Goal: Information Seeking & Learning: Learn about a topic

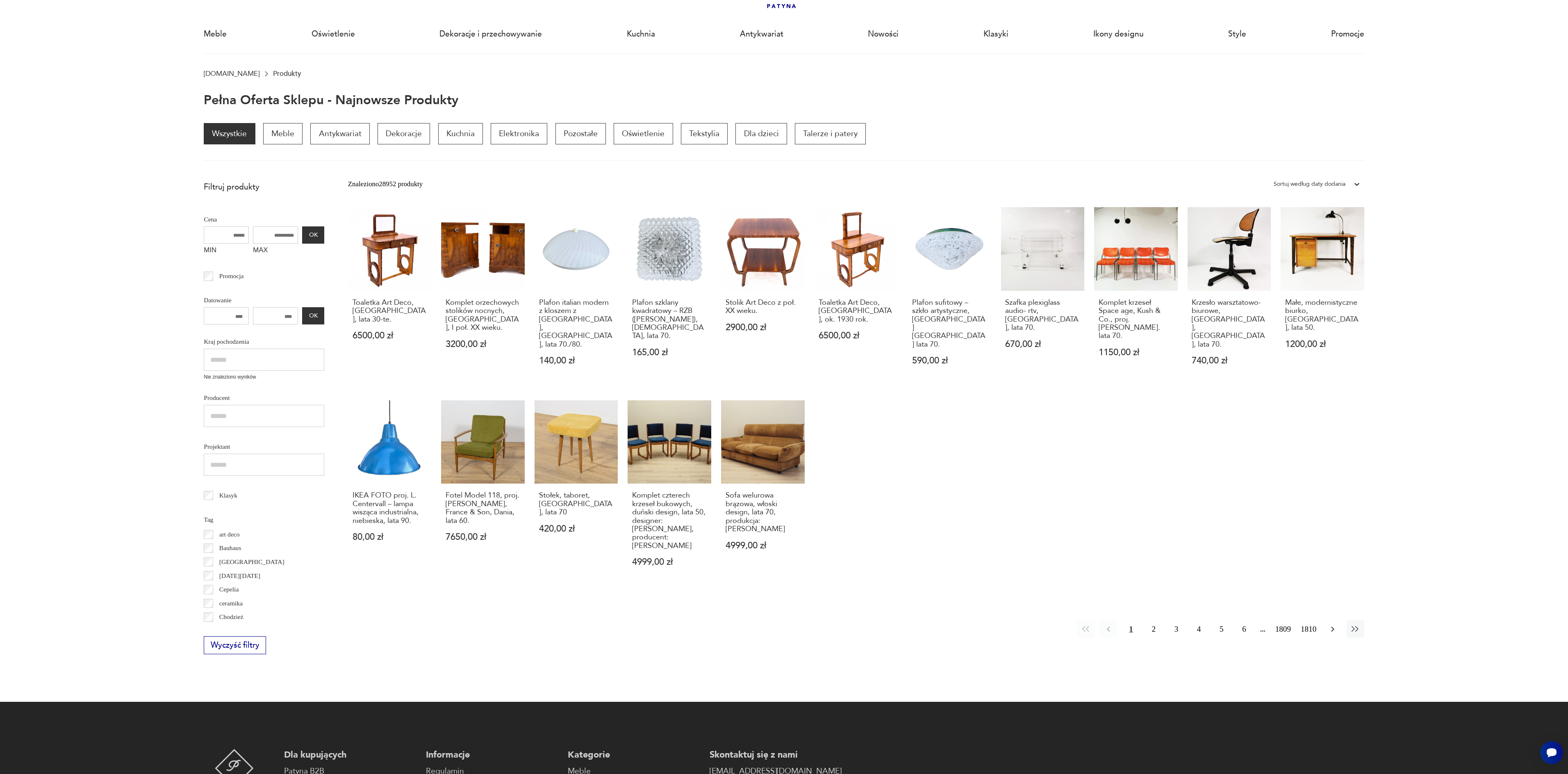
click at [1333, 624] on icon "button" at bounding box center [1333, 629] width 10 height 10
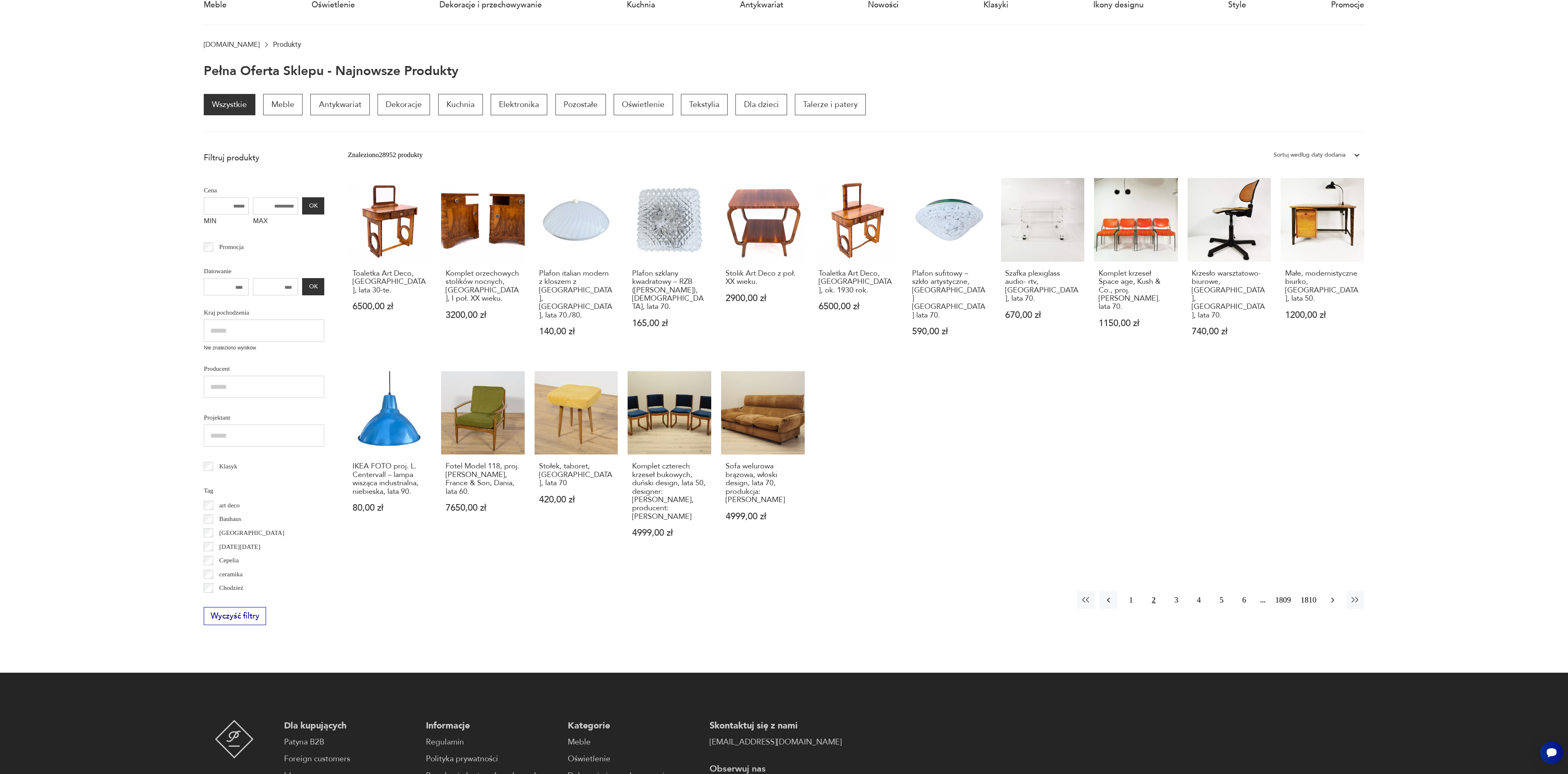
scroll to position [110, 0]
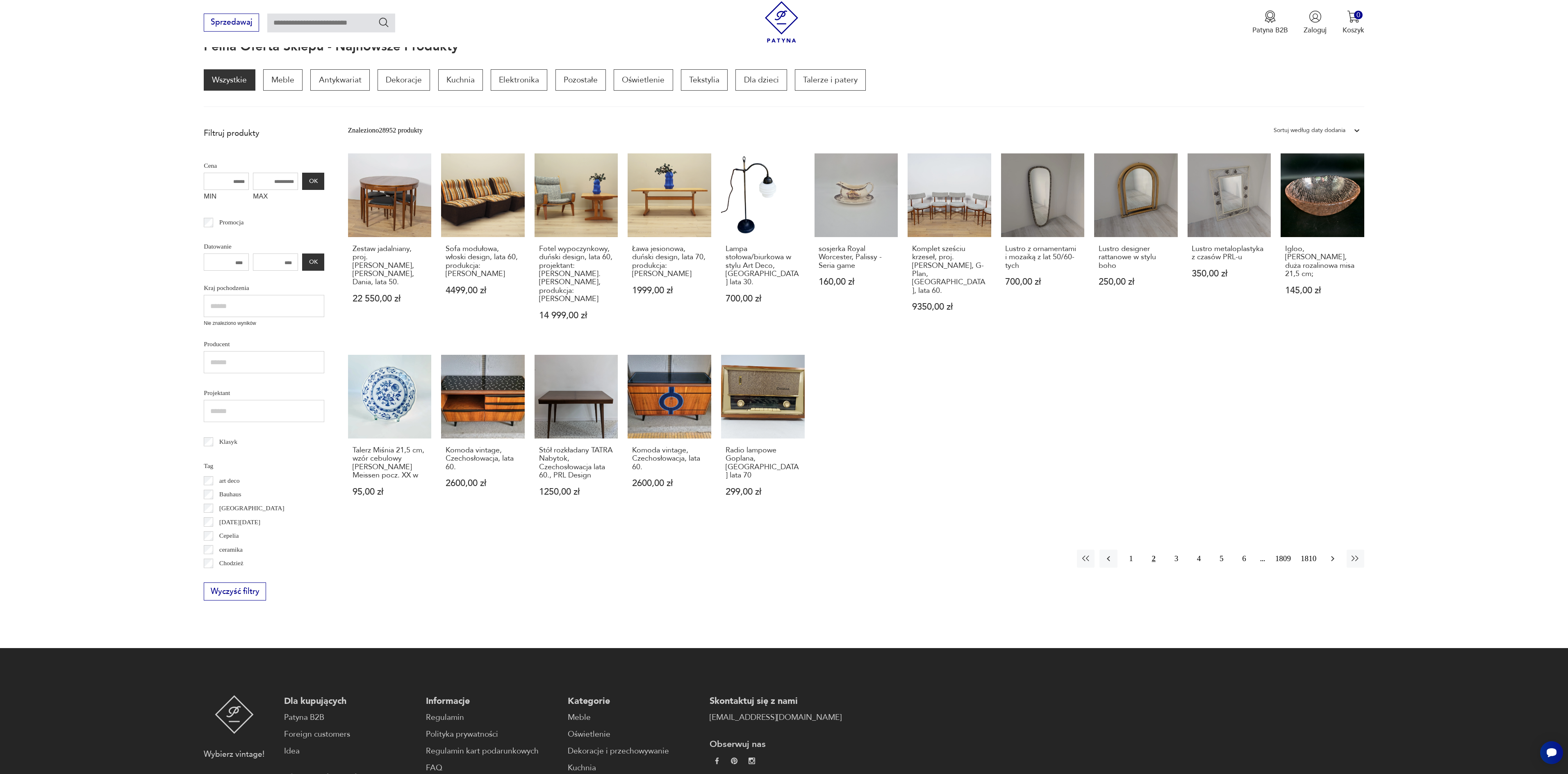
click at [1333, 554] on icon "button" at bounding box center [1333, 559] width 10 height 10
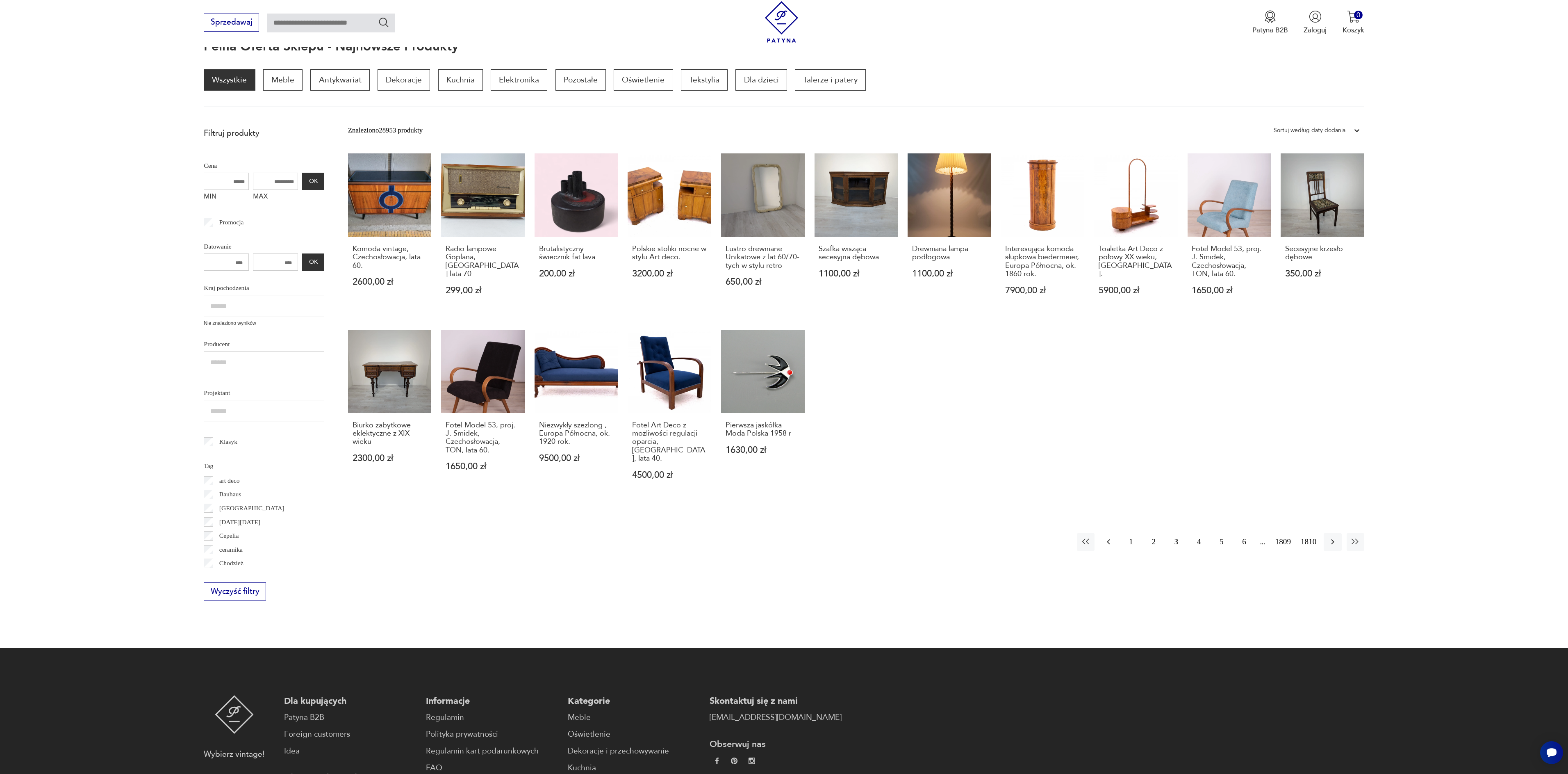
click at [1104, 539] on icon "button" at bounding box center [1108, 542] width 10 height 10
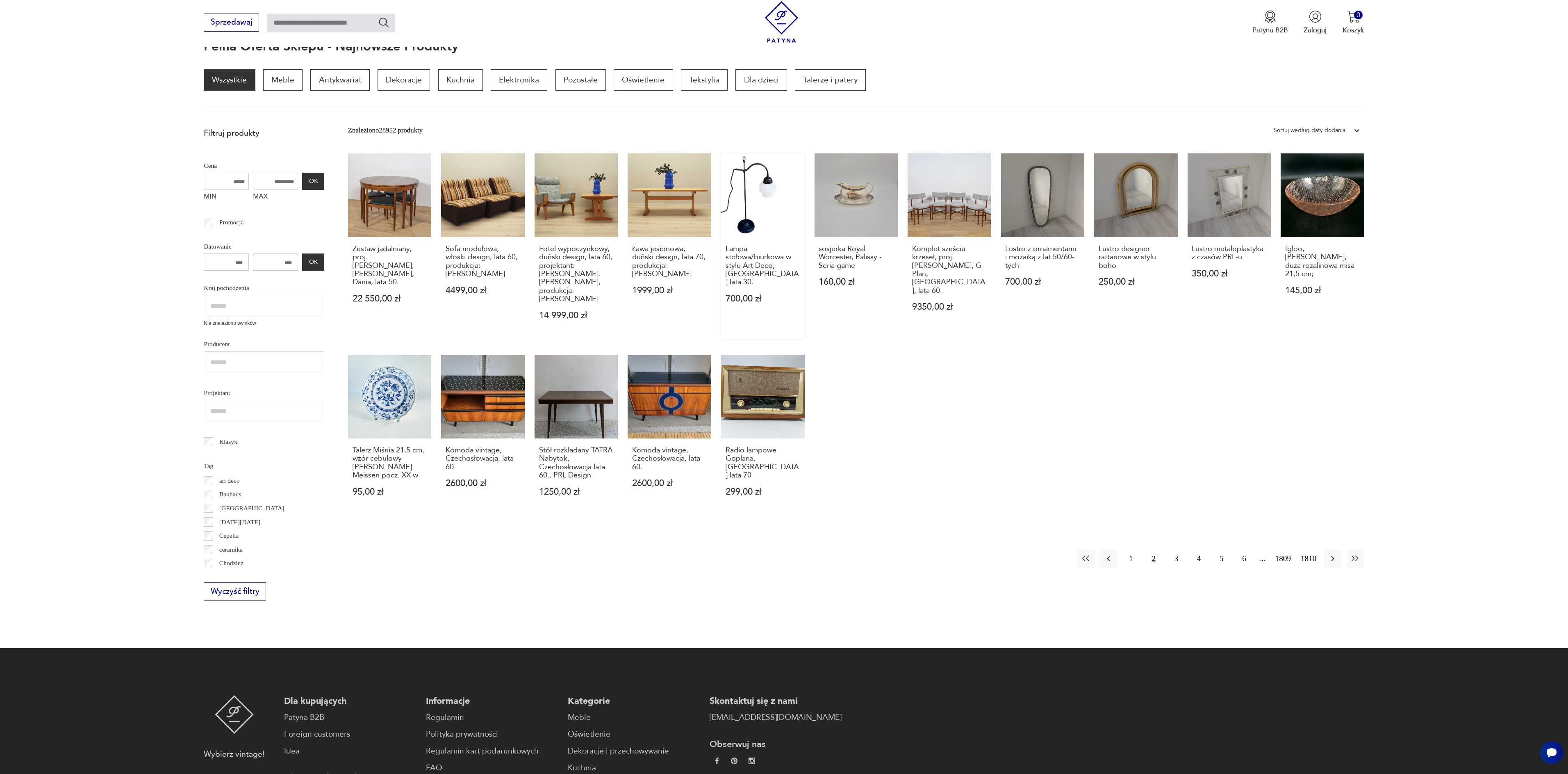
click at [758, 196] on link "Lampa stołowa/biurkowa w stylu Art Deco, Niemcy lata 30. 700,00 zł" at bounding box center [763, 246] width 84 height 186
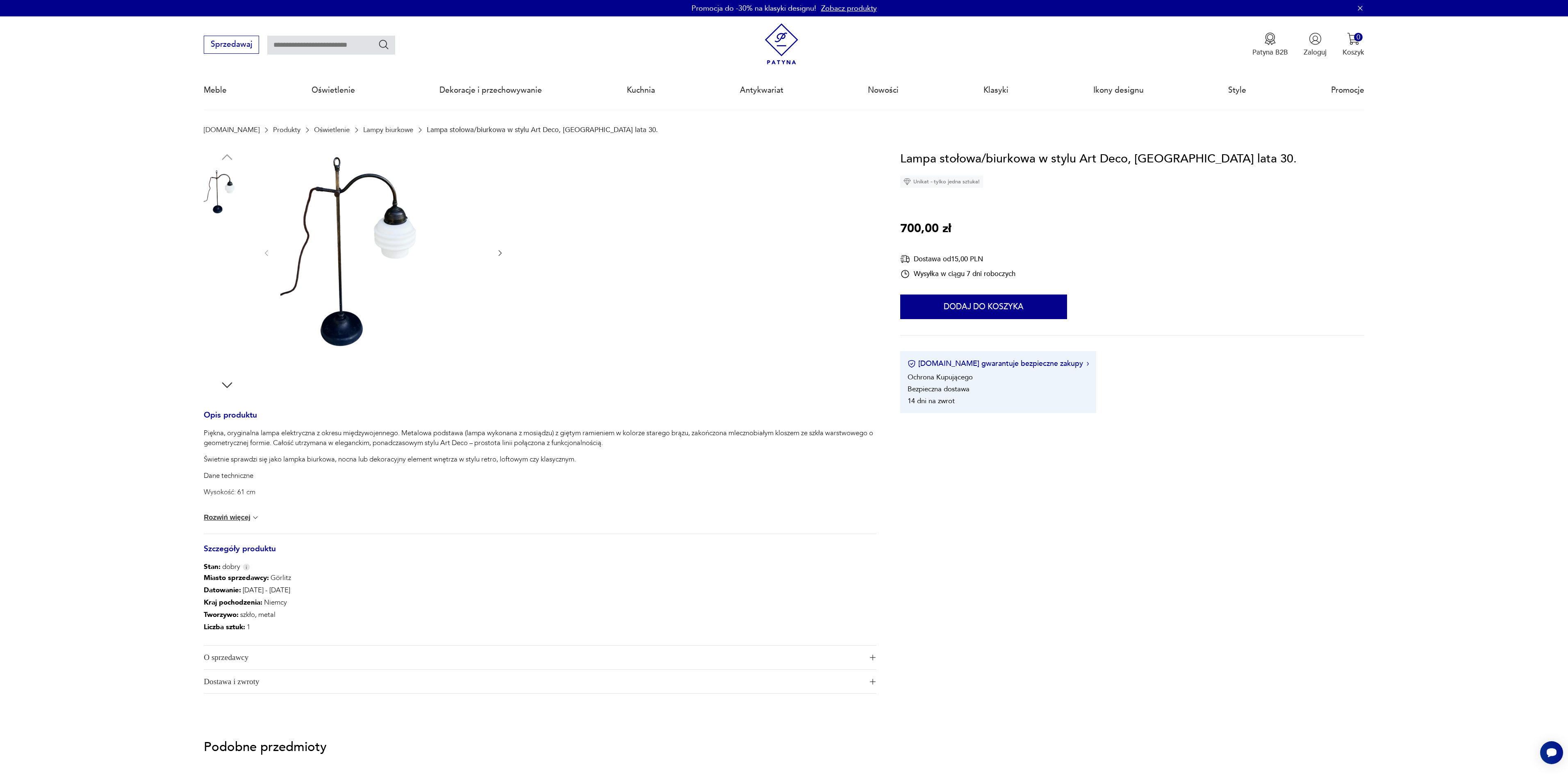
click at [321, 287] on img at bounding box center [383, 252] width 205 height 205
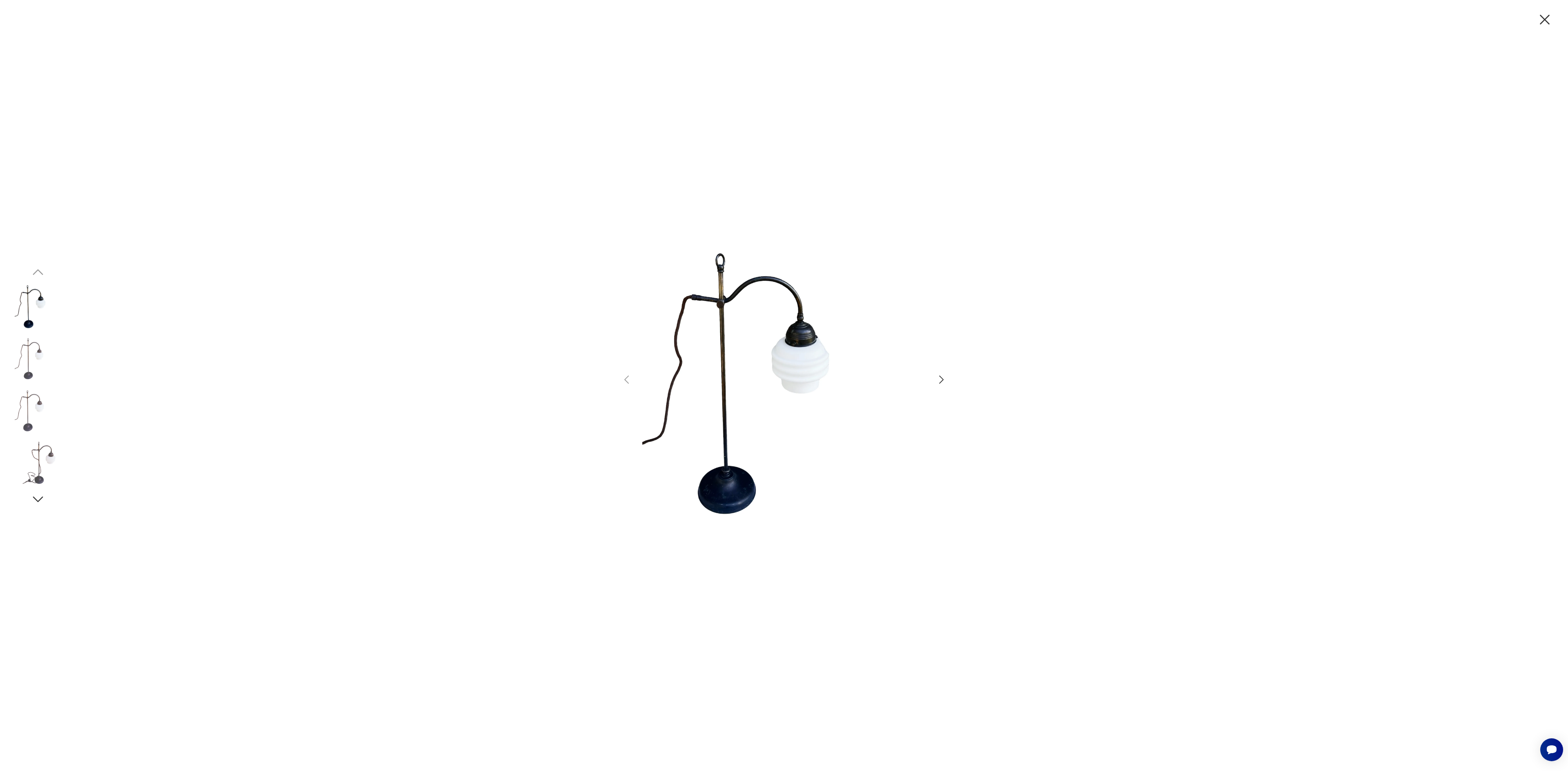
click at [943, 379] on icon "button" at bounding box center [941, 379] width 12 height 12
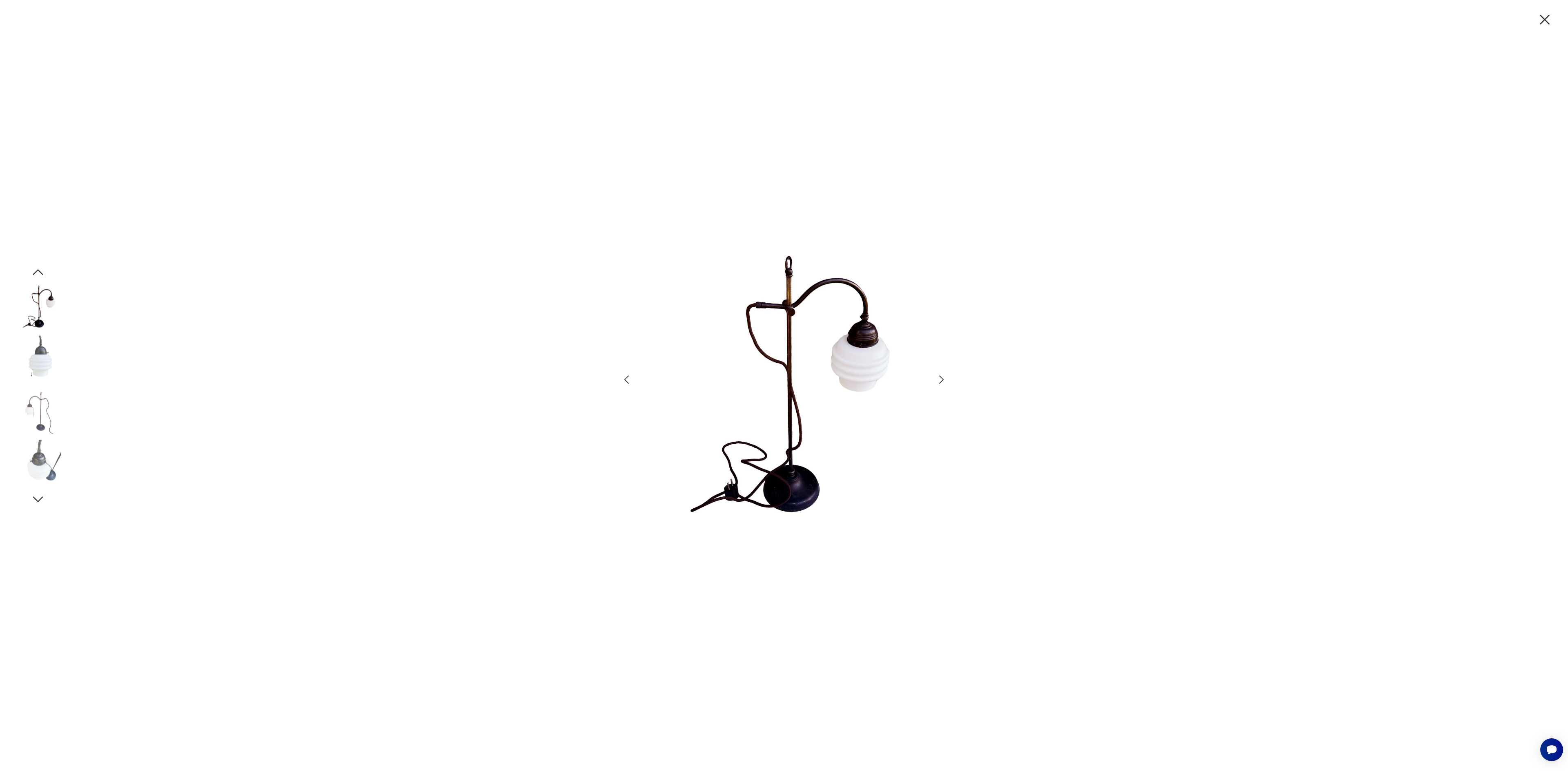
click at [943, 379] on icon "button" at bounding box center [941, 379] width 12 height 12
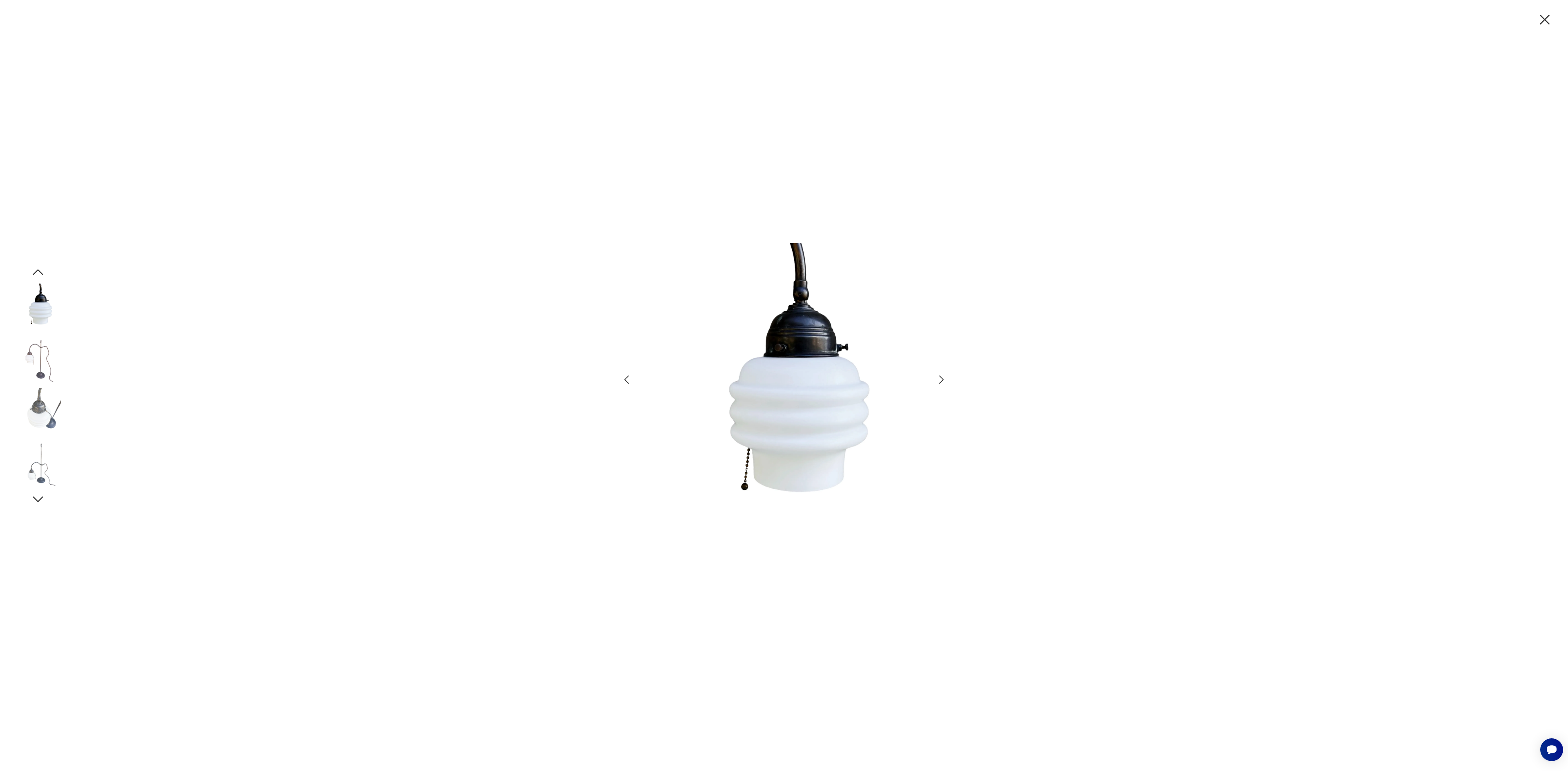
click at [943, 379] on icon "button" at bounding box center [941, 379] width 12 height 12
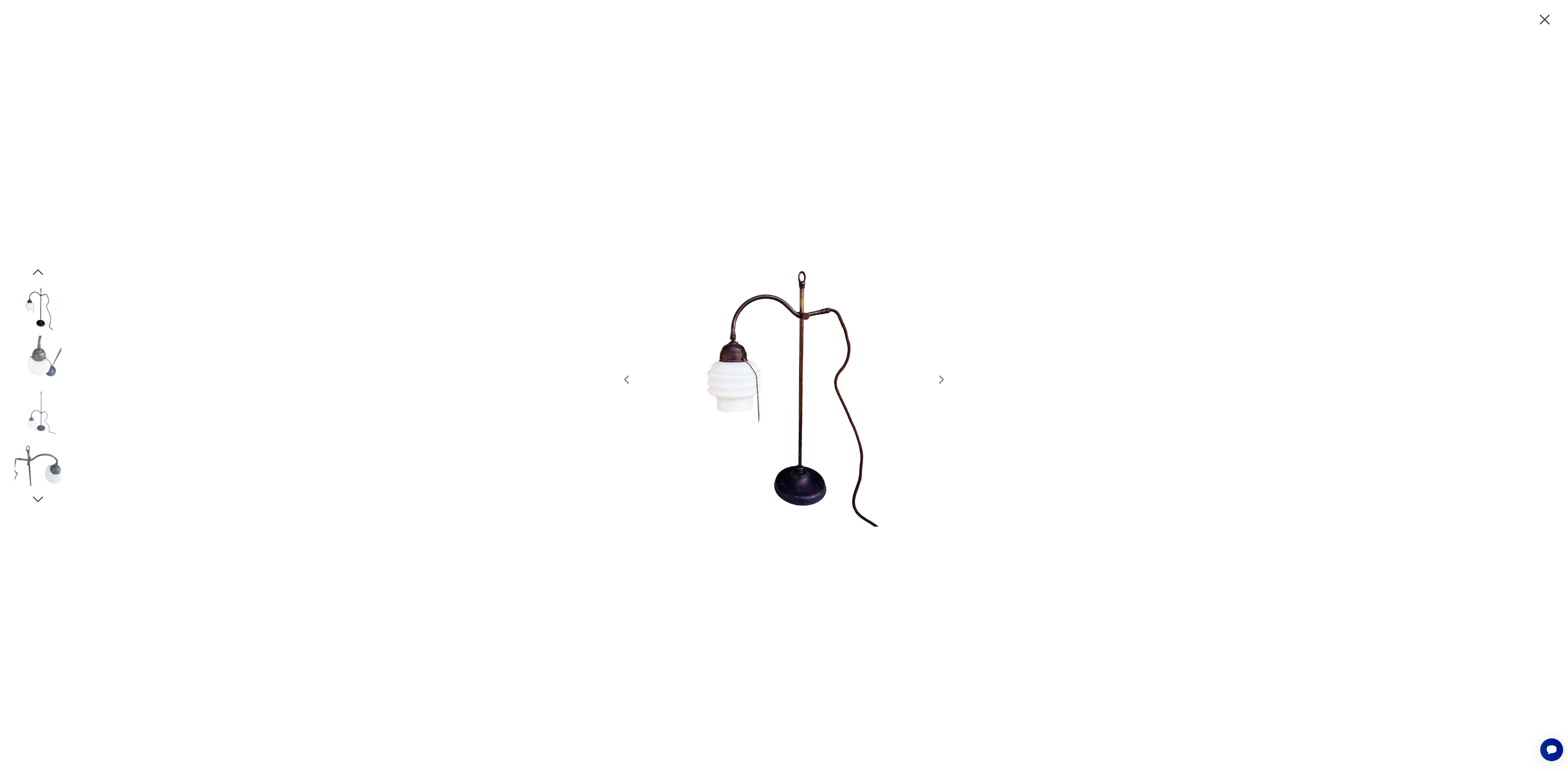
click at [943, 378] on icon "button" at bounding box center [941, 379] width 12 height 12
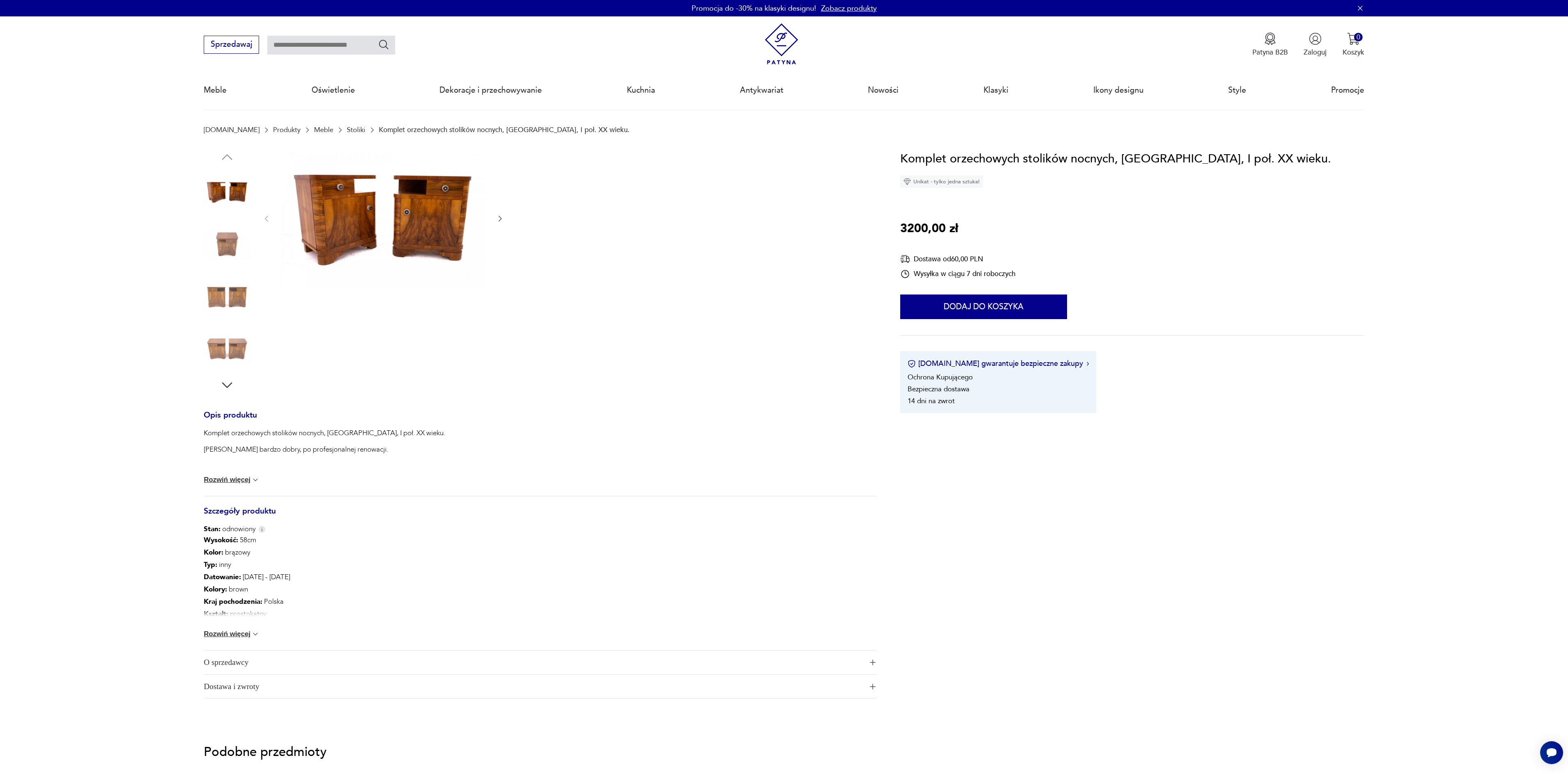
click at [397, 252] on img at bounding box center [383, 218] width 205 height 137
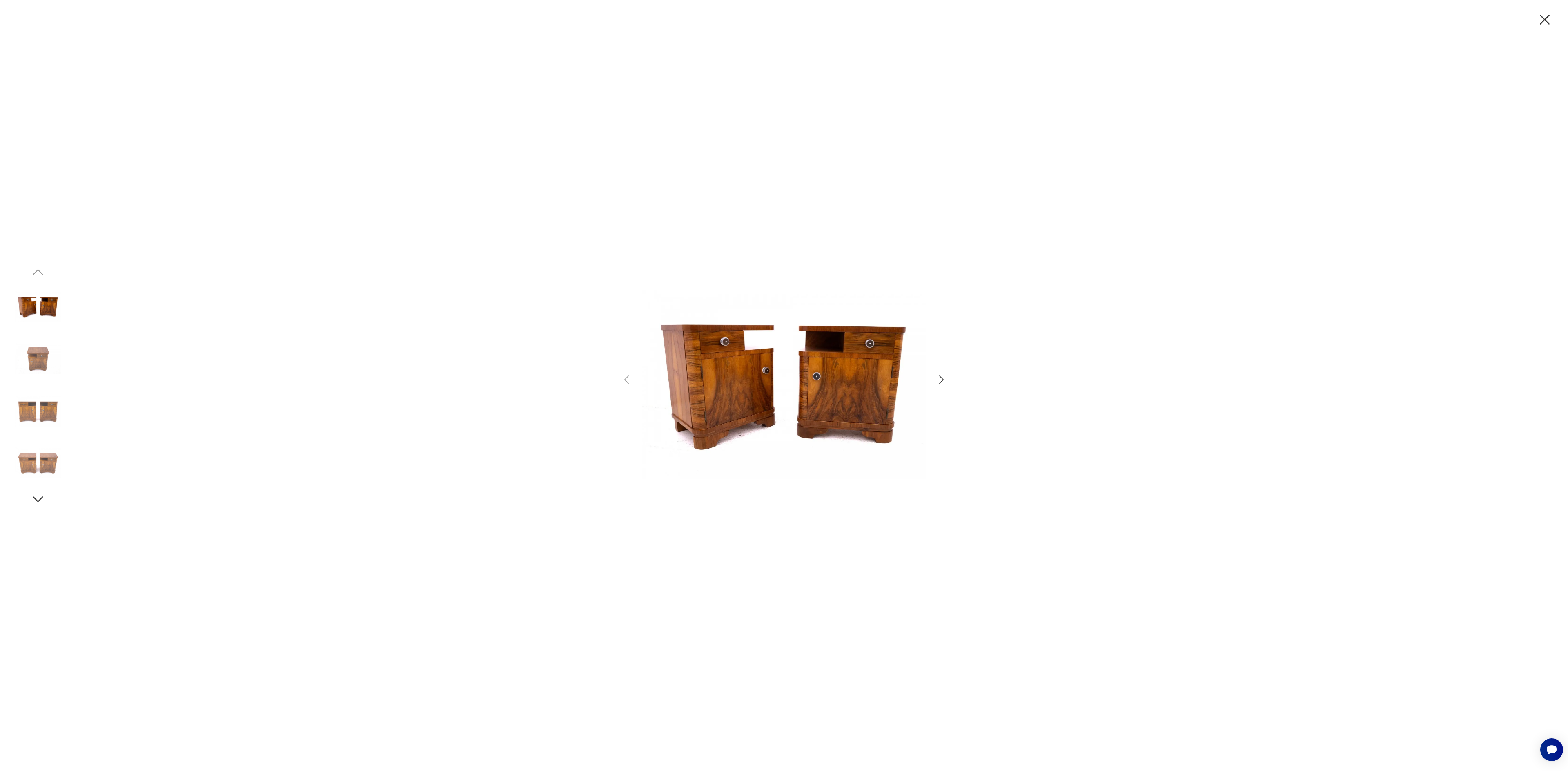
click at [945, 381] on icon "button" at bounding box center [941, 379] width 12 height 12
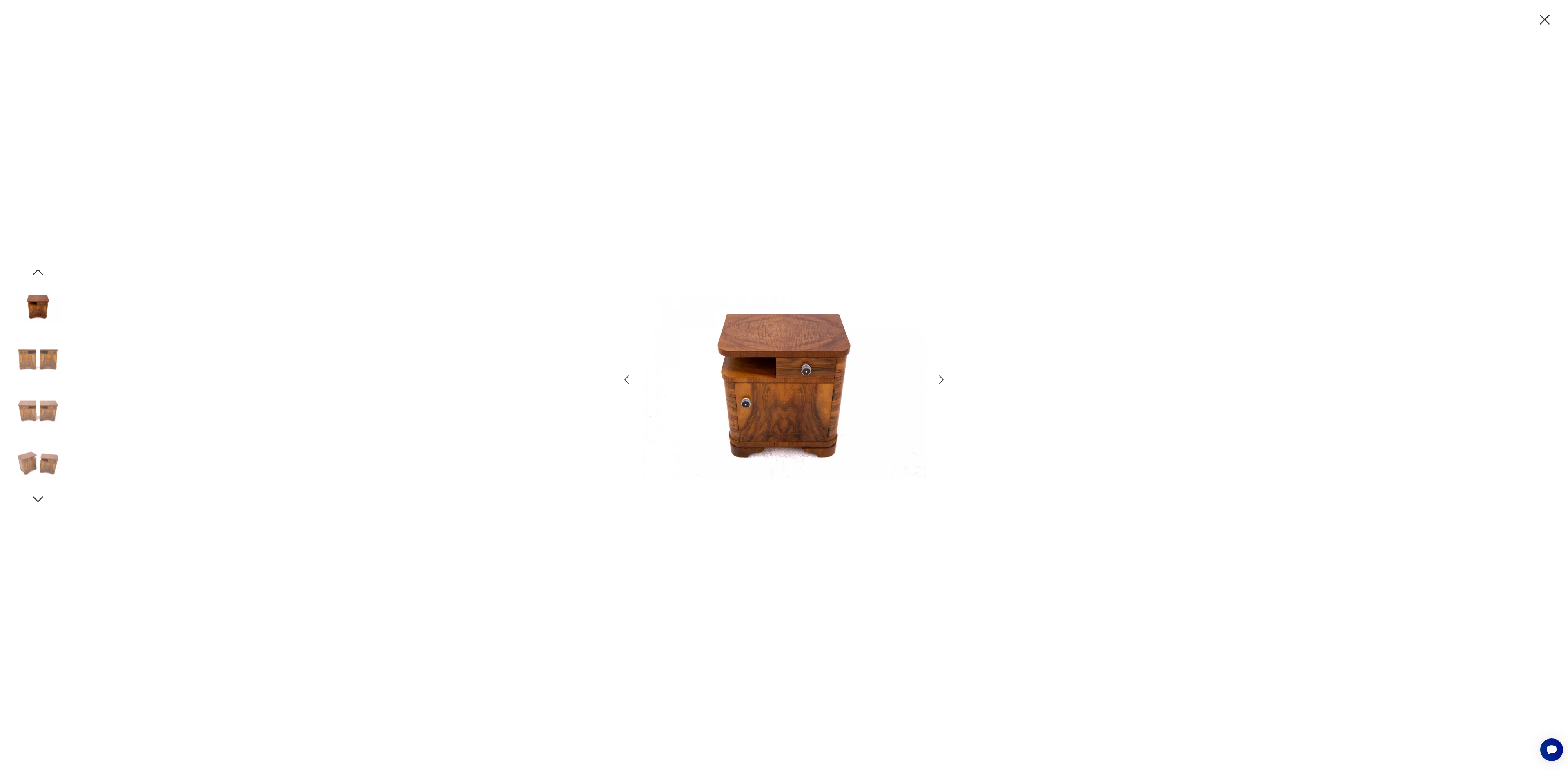
click at [945, 381] on icon "button" at bounding box center [941, 379] width 12 height 12
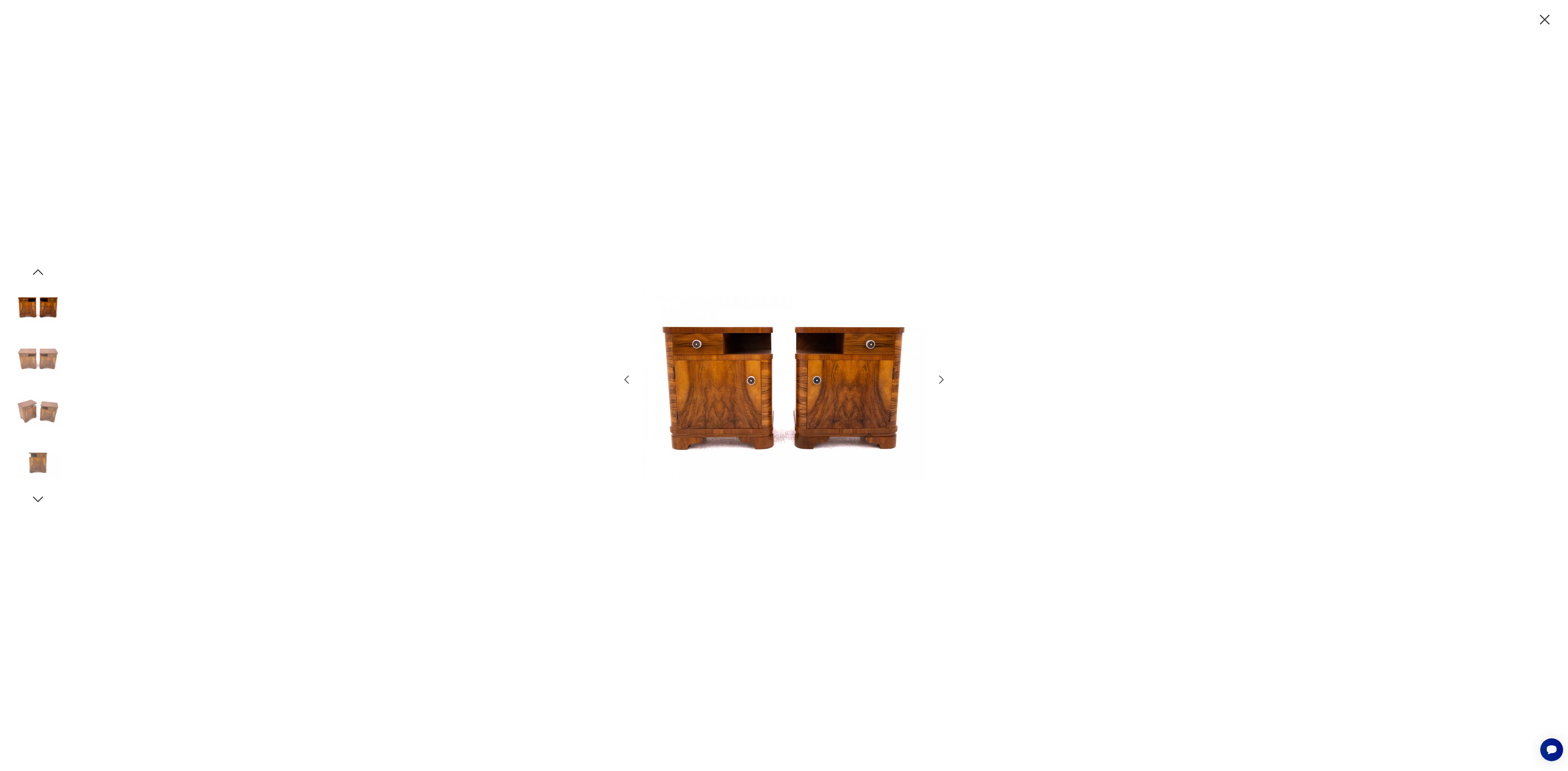
click at [945, 381] on icon "button" at bounding box center [941, 379] width 12 height 12
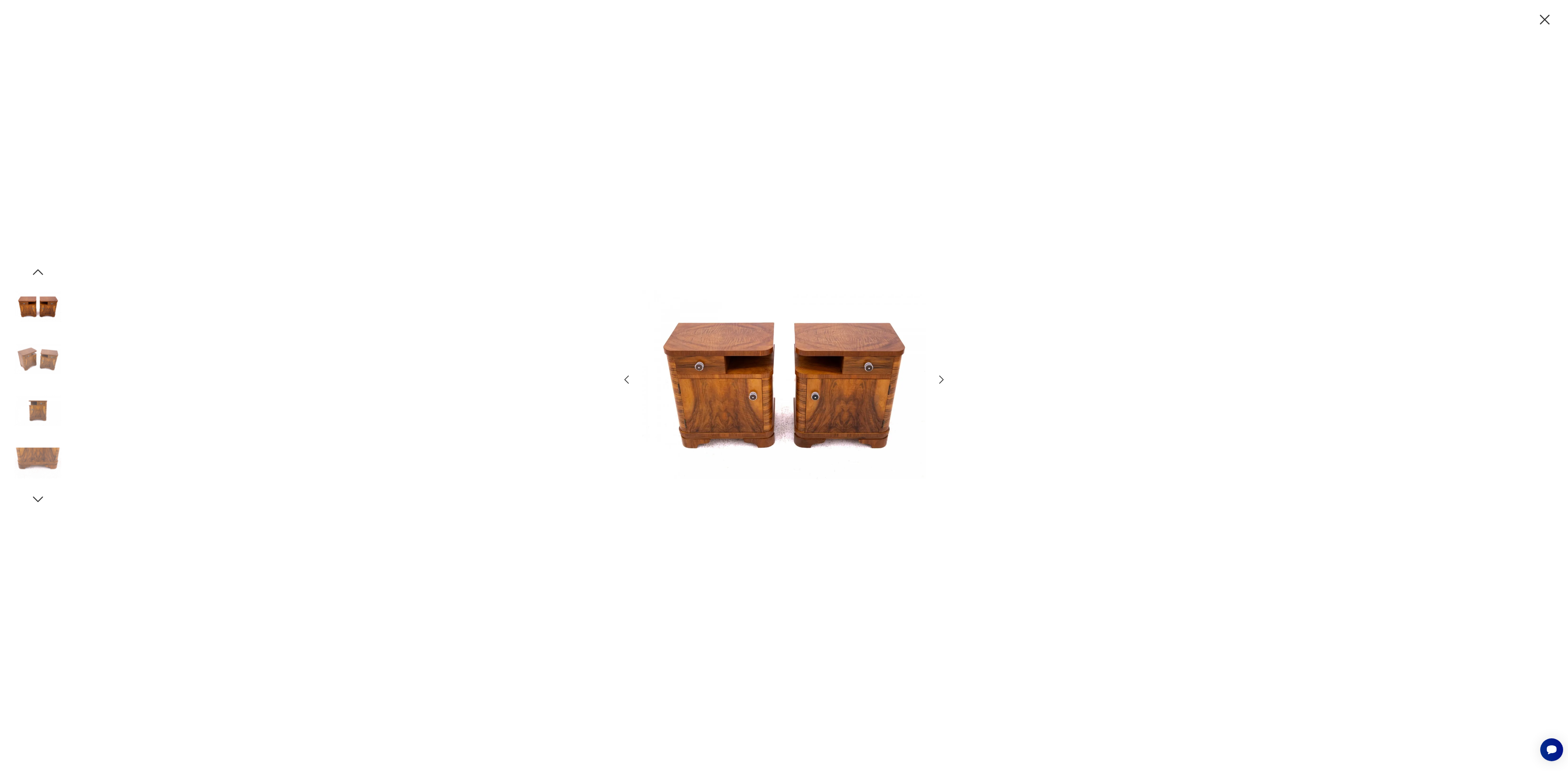
click at [945, 381] on icon "button" at bounding box center [941, 379] width 12 height 12
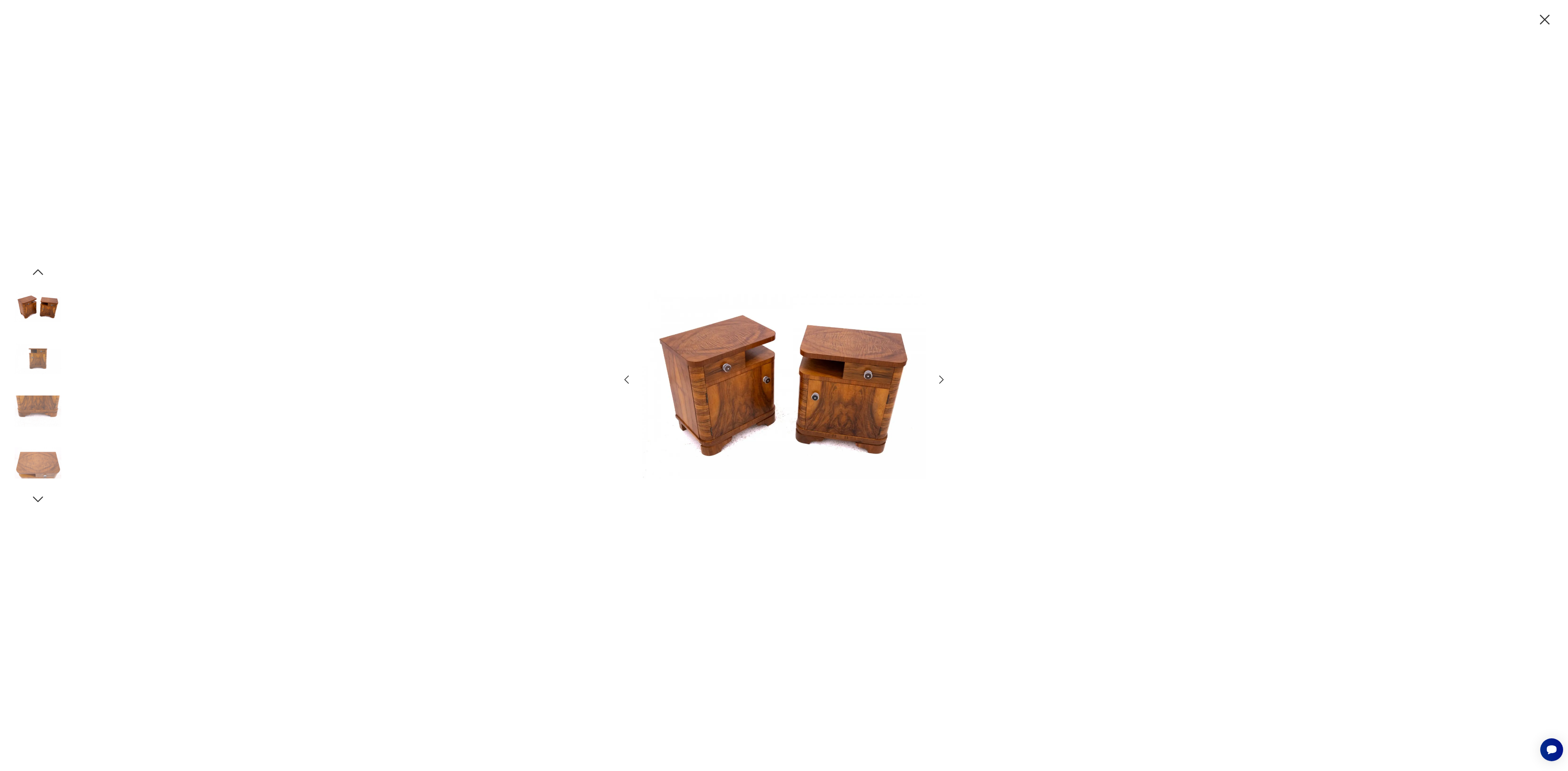
click at [945, 381] on icon "button" at bounding box center [941, 379] width 12 height 12
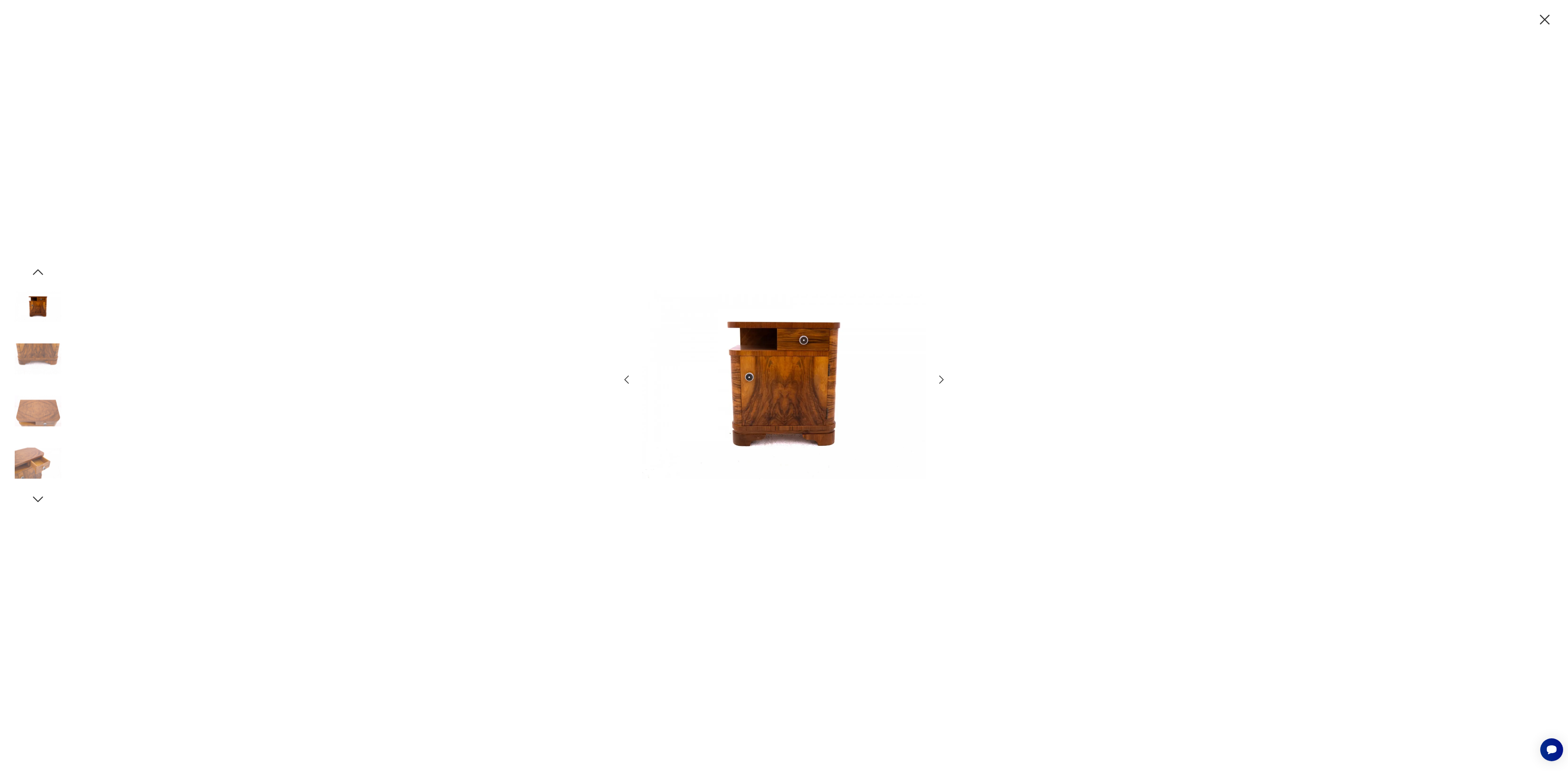
click at [945, 381] on icon "button" at bounding box center [941, 379] width 12 height 12
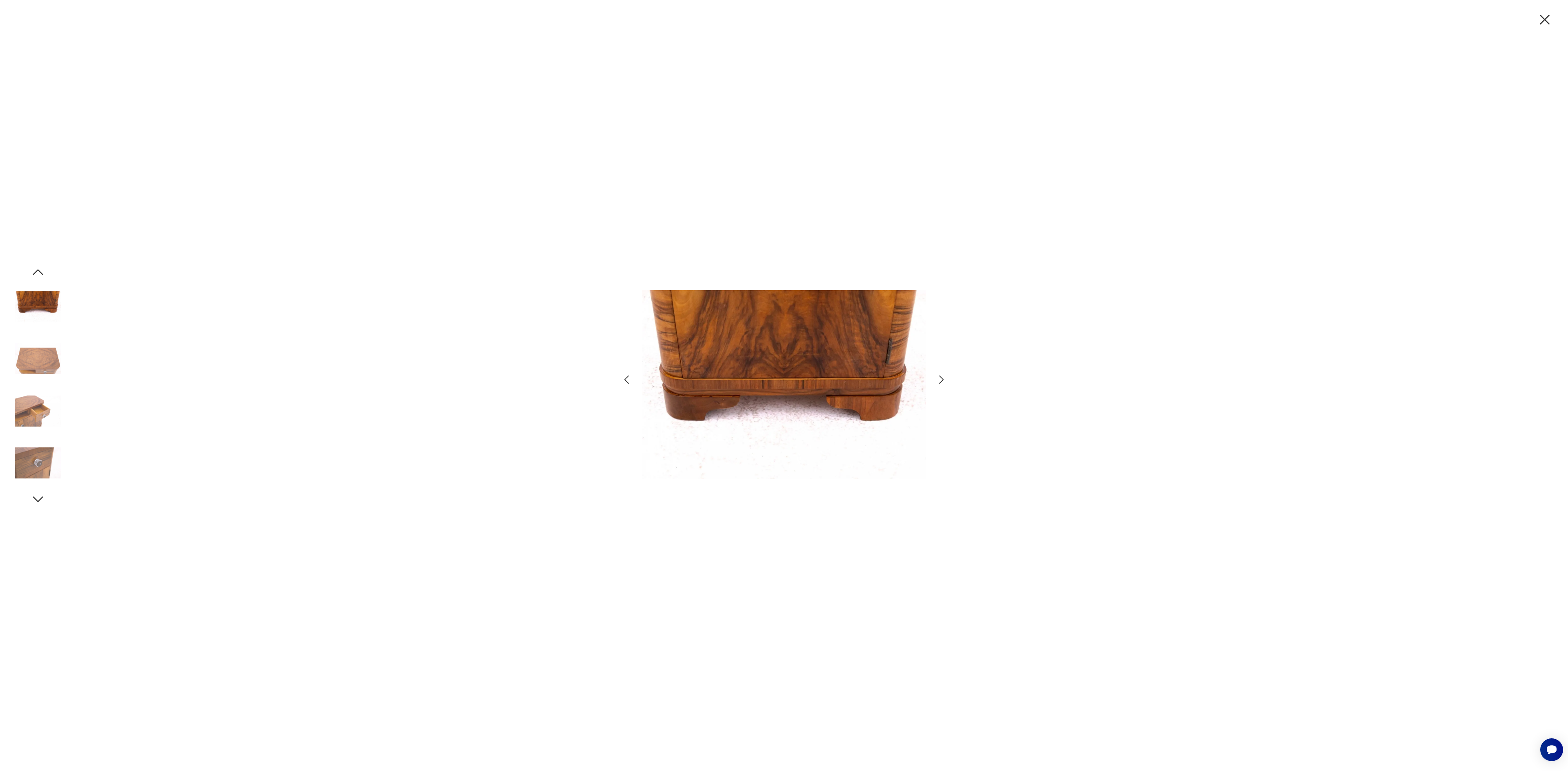
click at [945, 381] on icon "button" at bounding box center [941, 379] width 12 height 12
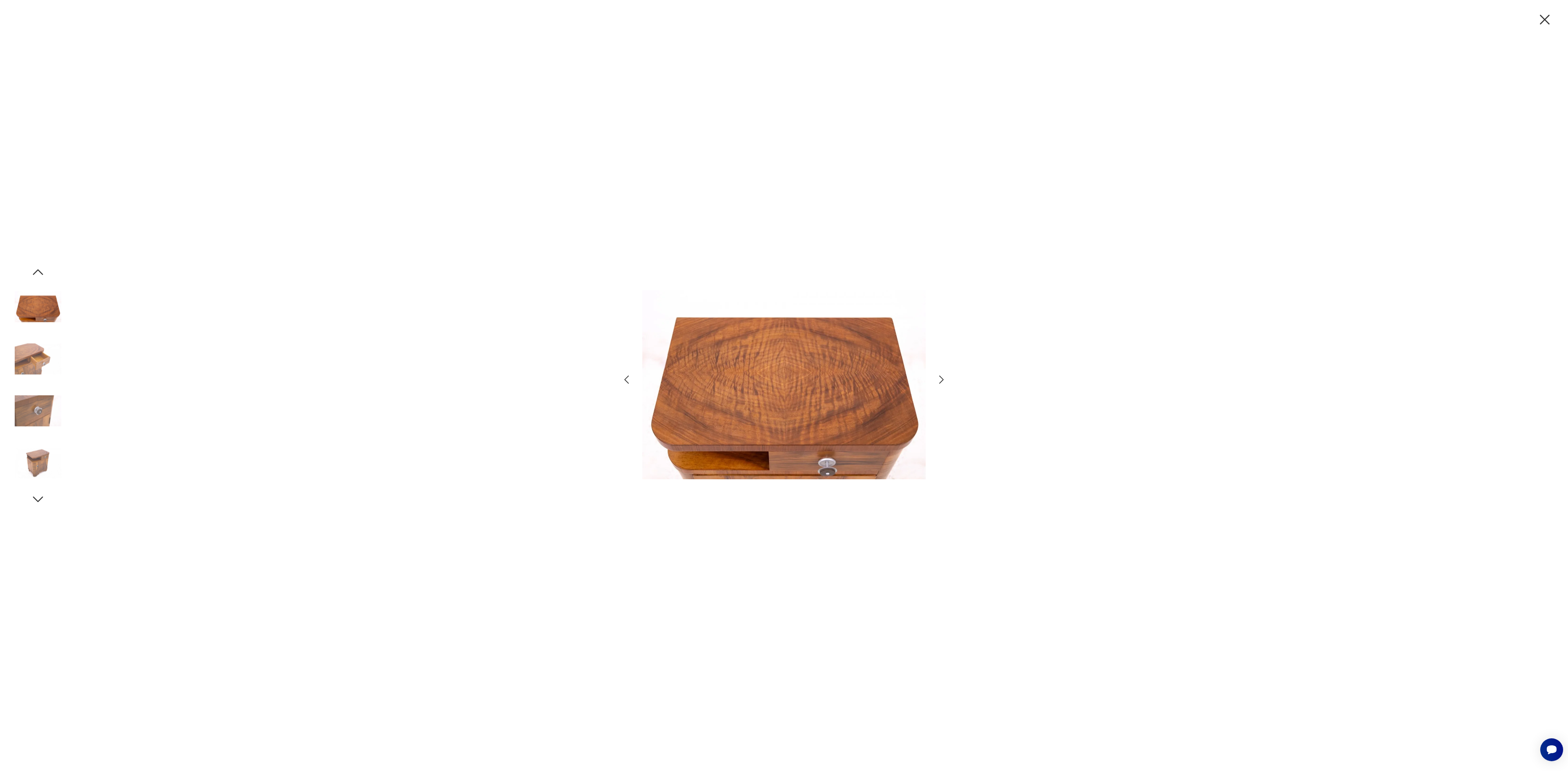
click at [945, 381] on icon "button" at bounding box center [941, 379] width 12 height 12
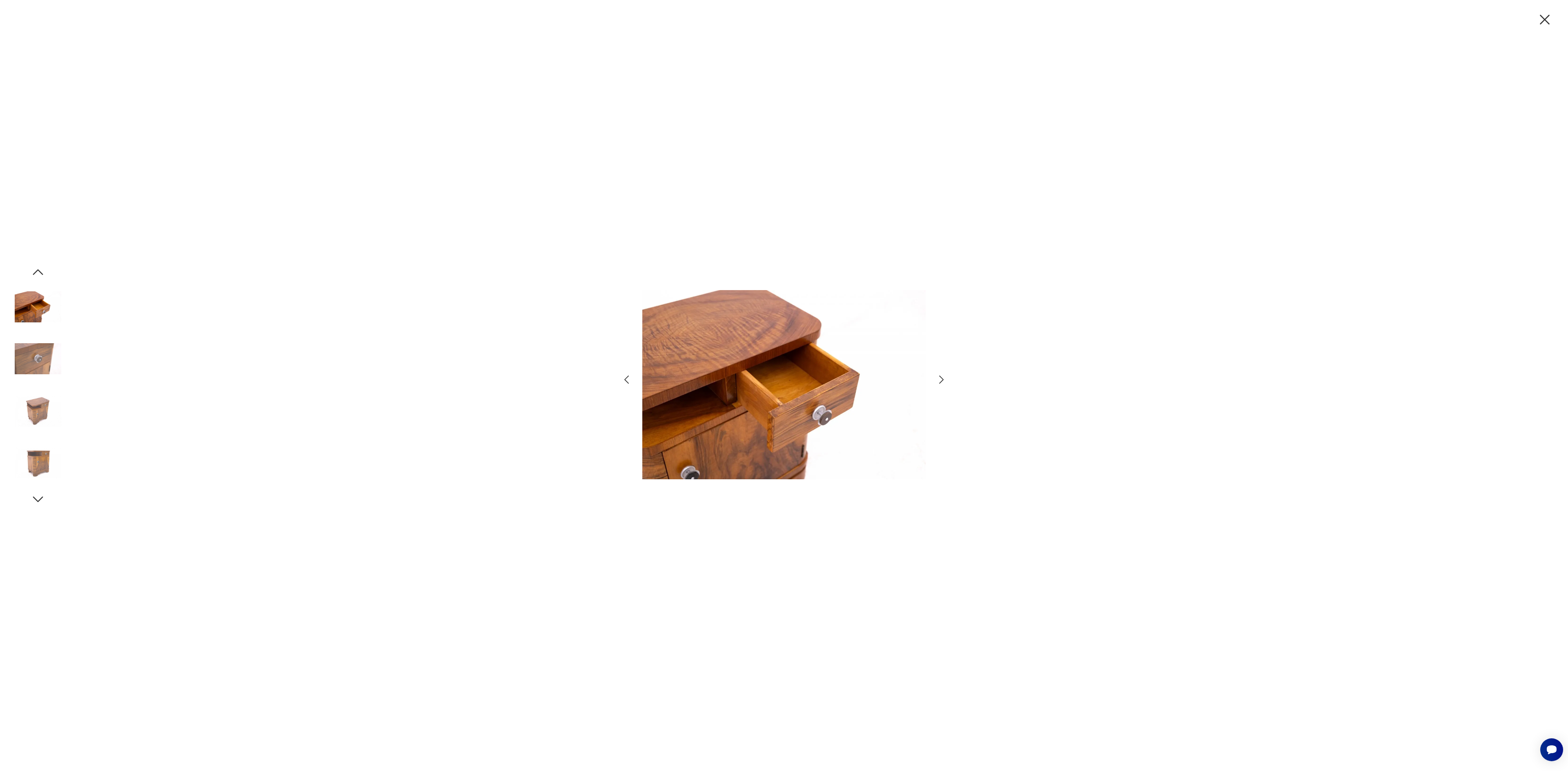
click at [945, 381] on icon "button" at bounding box center [941, 379] width 12 height 12
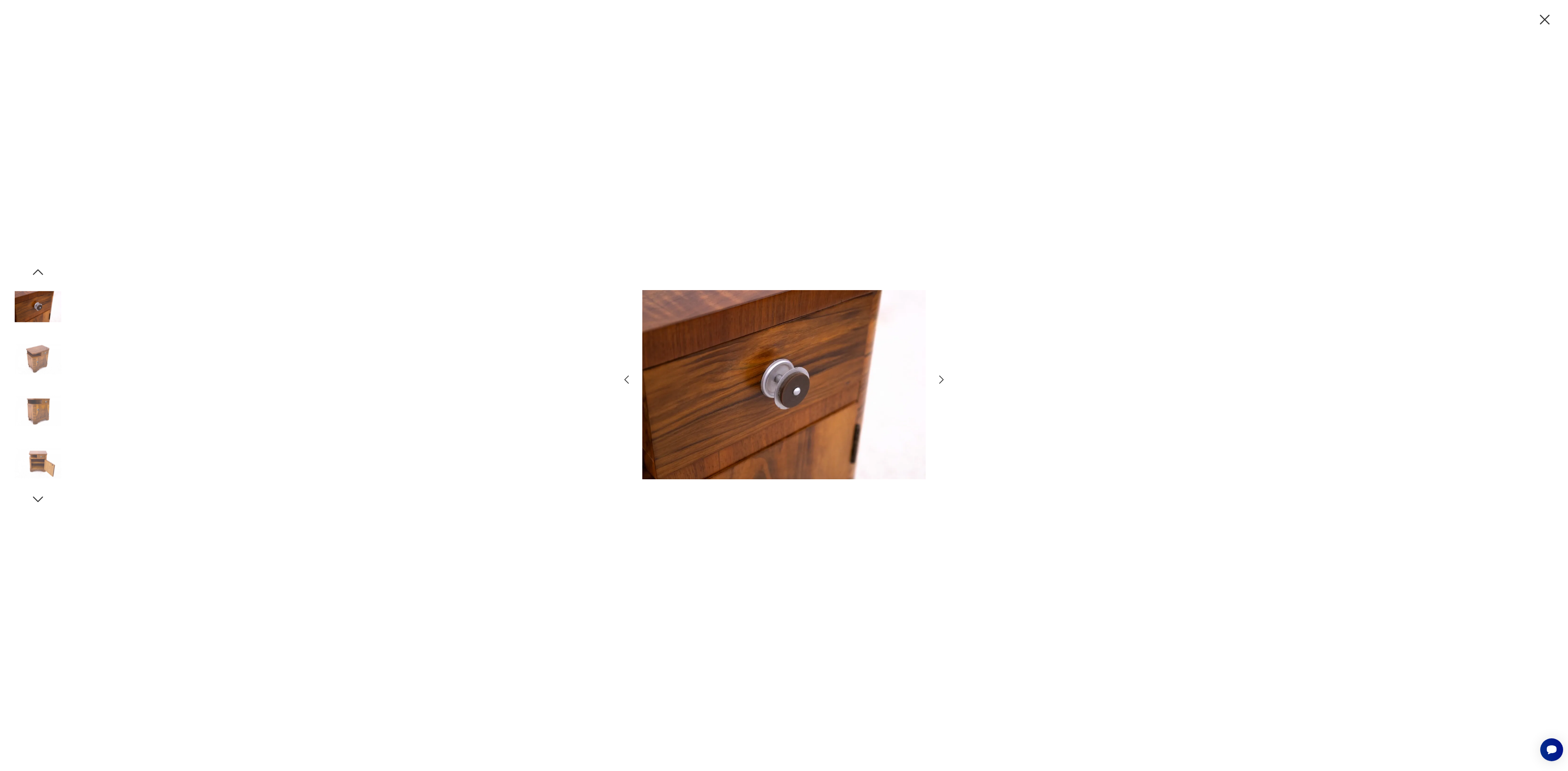
click at [945, 381] on icon "button" at bounding box center [941, 379] width 12 height 12
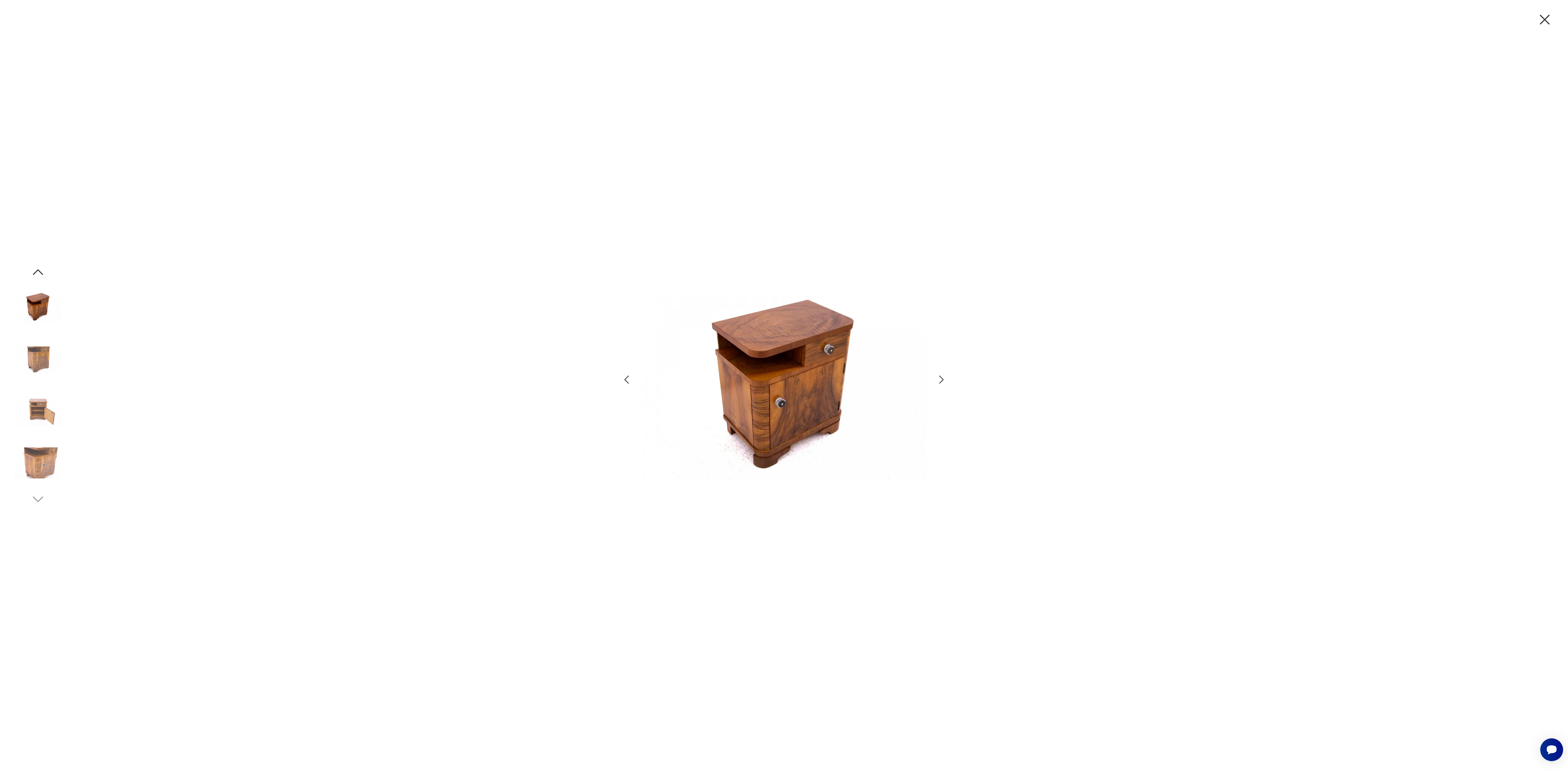
click at [945, 381] on icon "button" at bounding box center [941, 379] width 12 height 12
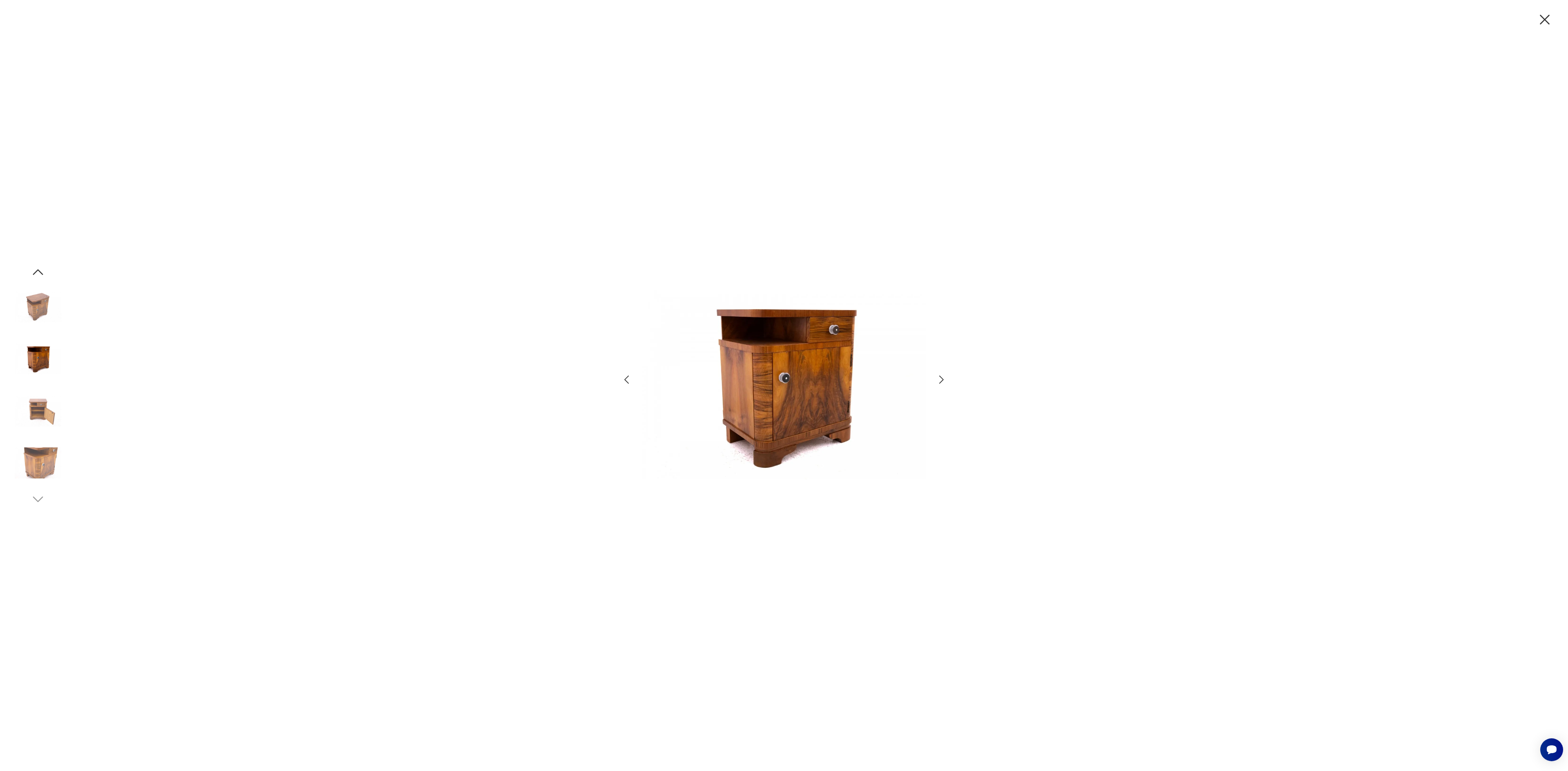
click at [1546, 19] on icon "button" at bounding box center [1545, 19] width 17 height 17
